Goal: Check status

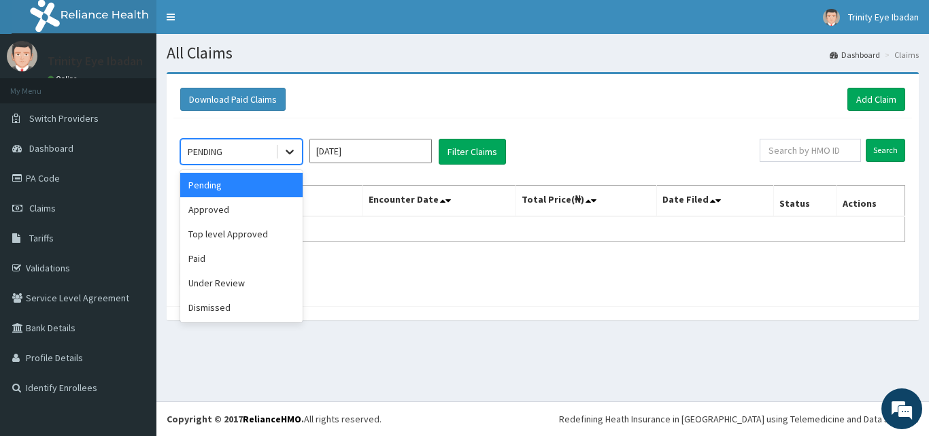
click at [281, 153] on div at bounding box center [289, 151] width 24 height 24
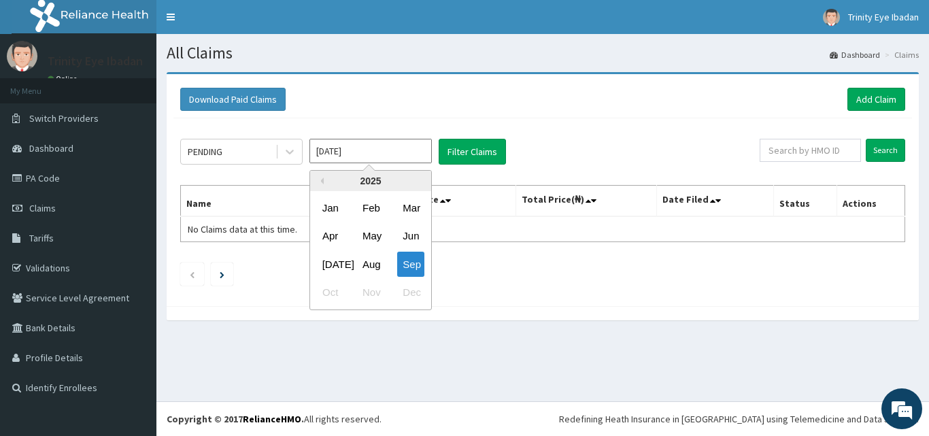
click at [363, 154] on input "Sep 2025" at bounding box center [370, 151] width 122 height 24
click at [368, 241] on div "May" at bounding box center [370, 236] width 27 height 25
type input "May 2025"
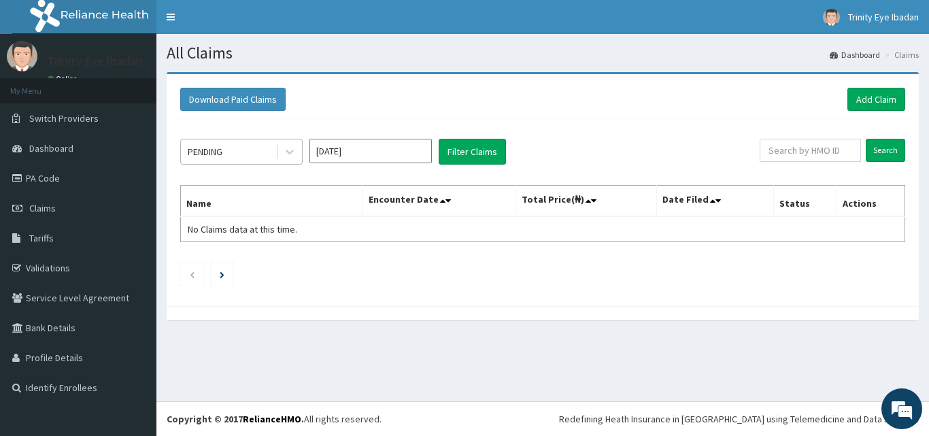
click at [251, 155] on div "PENDING" at bounding box center [228, 152] width 94 height 22
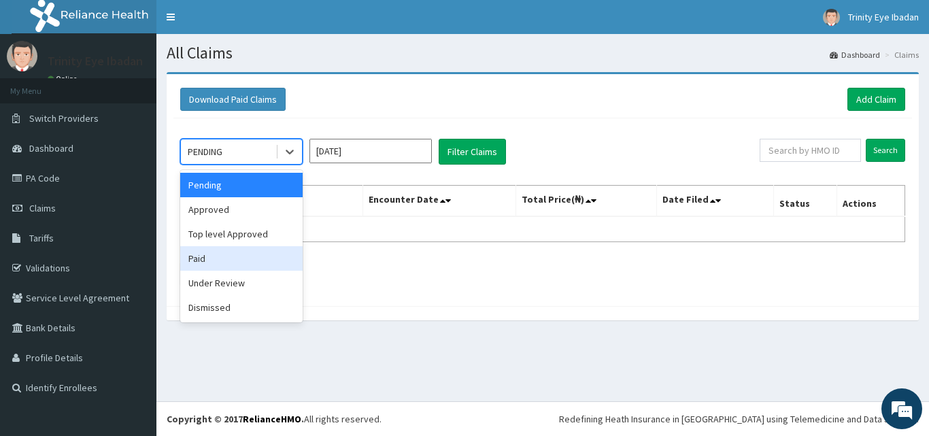
click at [239, 265] on div "Paid" at bounding box center [241, 258] width 122 height 24
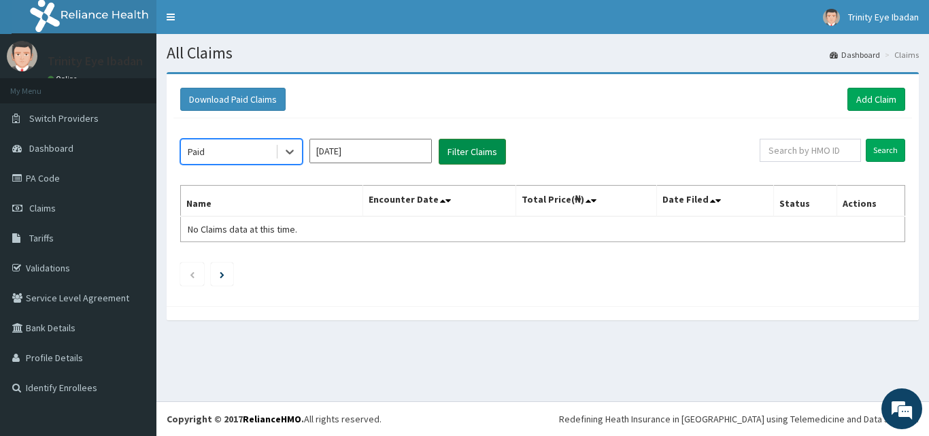
click at [493, 139] on button "Filter Claims" at bounding box center [471, 152] width 67 height 26
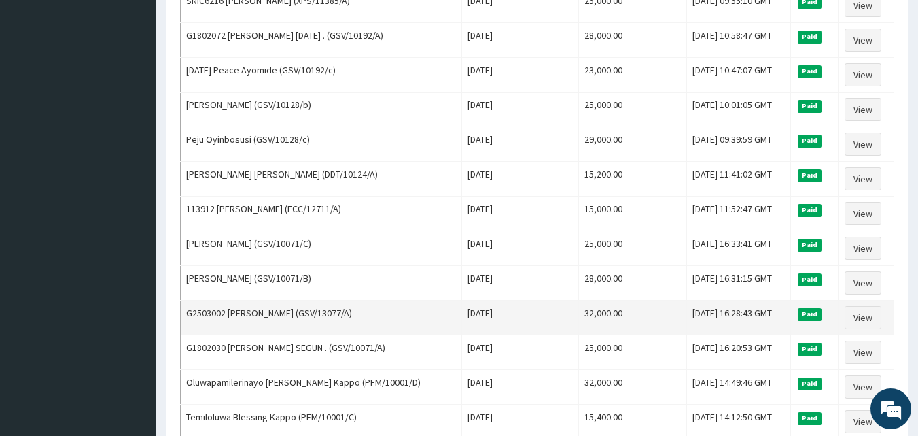
scroll to position [449, 0]
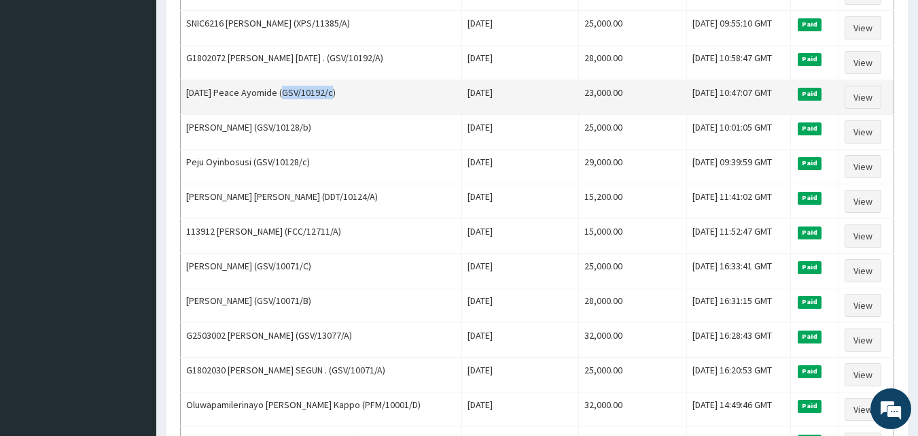
drag, startPoint x: 284, startPoint y: 94, endPoint x: 334, endPoint y: 97, distance: 49.7
click at [334, 97] on td "Sunday Peace Ayomide (GSV/10192/c)" at bounding box center [321, 97] width 281 height 35
copy td "GSV/10192/c"
click at [852, 92] on link "View" at bounding box center [863, 97] width 37 height 23
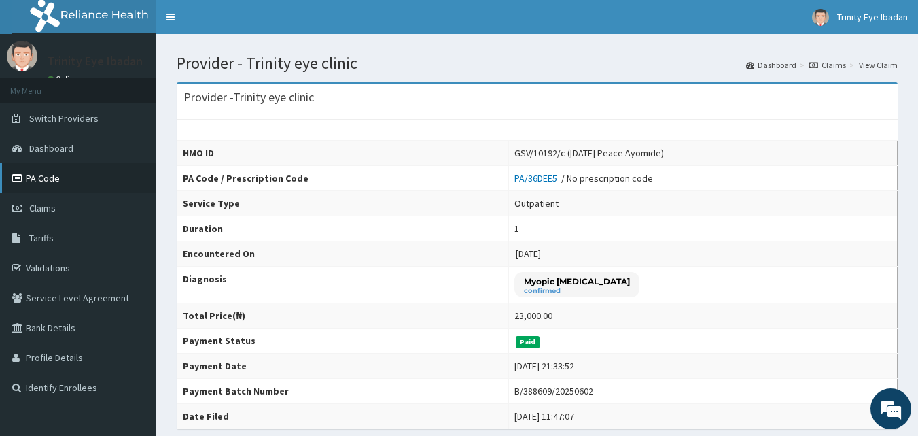
click at [69, 172] on link "PA Code" at bounding box center [78, 178] width 156 height 30
